Goal: Go to known website: Access a specific website the user already knows

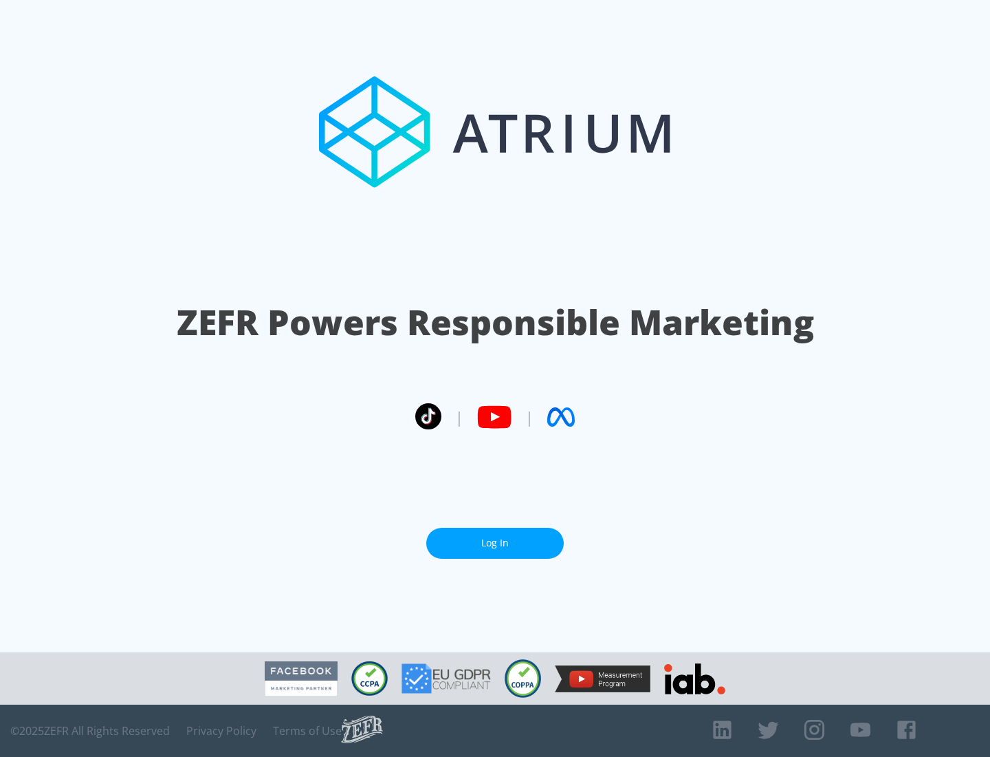
click at [495, 537] on link "Log In" at bounding box center [495, 543] width 138 height 31
